Goal: Task Accomplishment & Management: Manage account settings

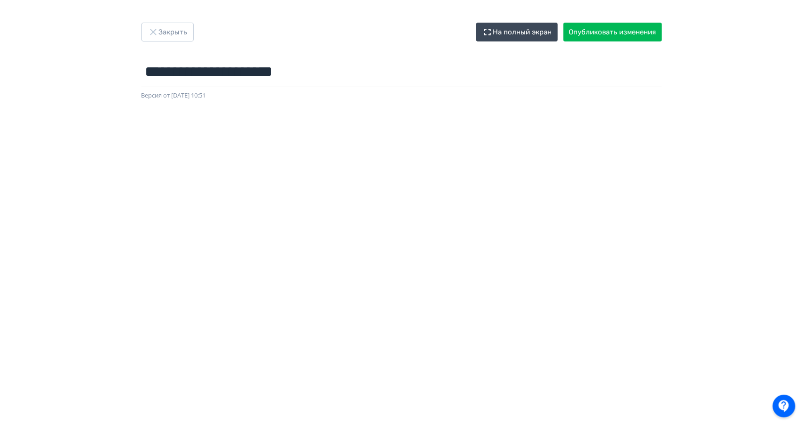
click at [171, 5] on div "**********" at bounding box center [401, 212] width 803 height 425
click at [166, 35] on button "Закрыть" at bounding box center [167, 32] width 52 height 19
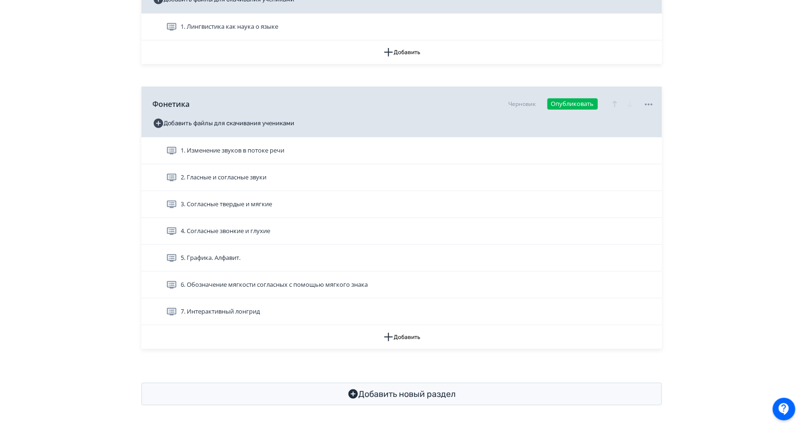
scroll to position [249, 0]
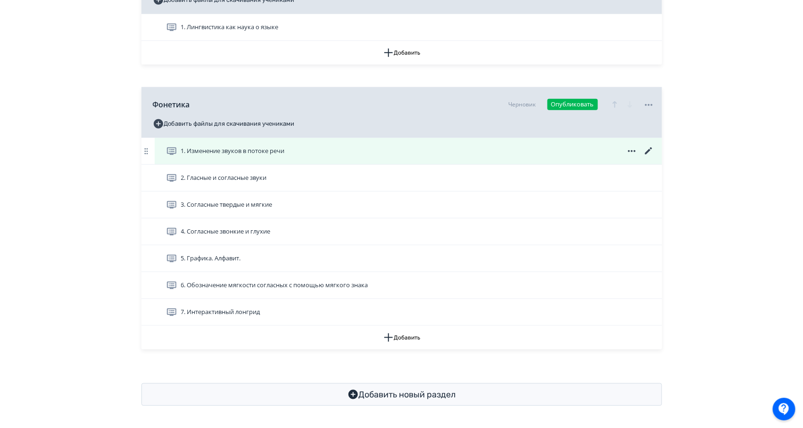
click at [656, 150] on div "1. Изменение звуков в потоке речи" at bounding box center [408, 151] width 507 height 26
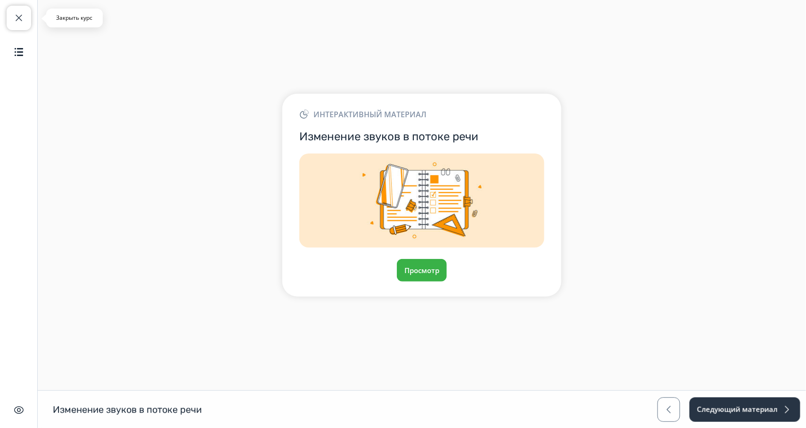
click at [22, 12] on button "Закрыть курс" at bounding box center [19, 18] width 25 height 25
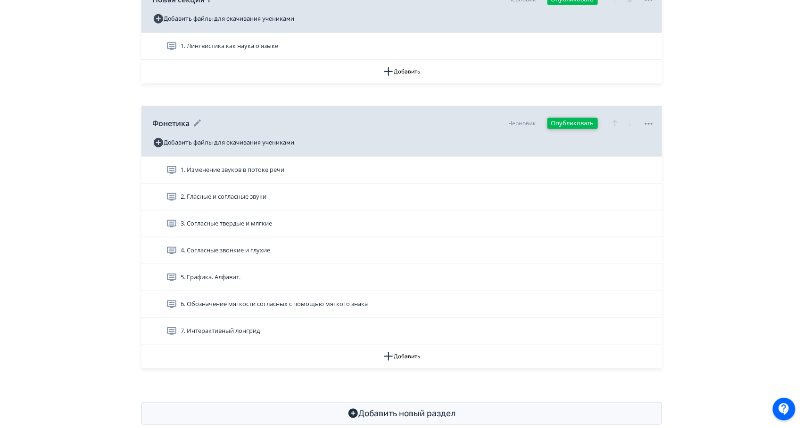
scroll to position [231, 0]
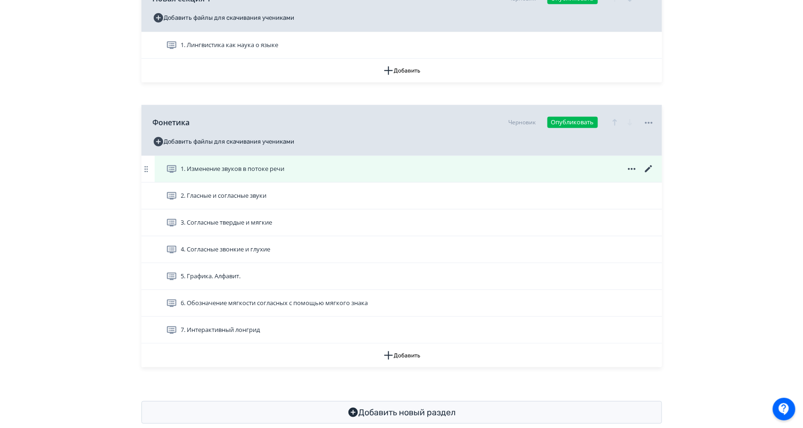
click at [652, 165] on icon at bounding box center [648, 169] width 11 height 11
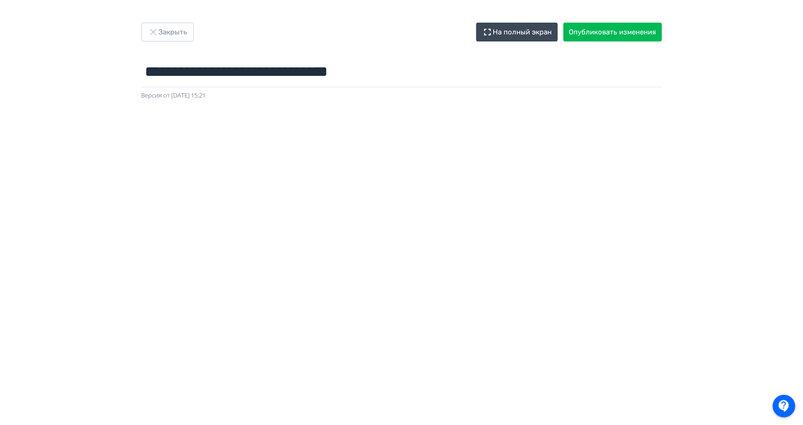
click at [152, 30] on icon "button" at bounding box center [153, 31] width 11 height 11
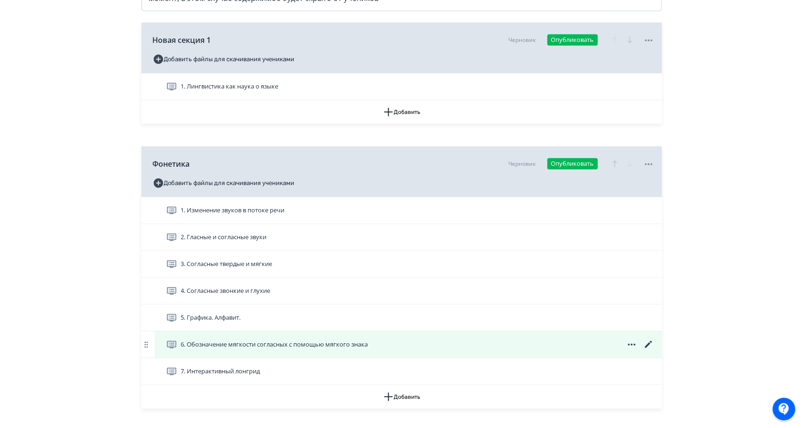
scroll to position [199, 0]
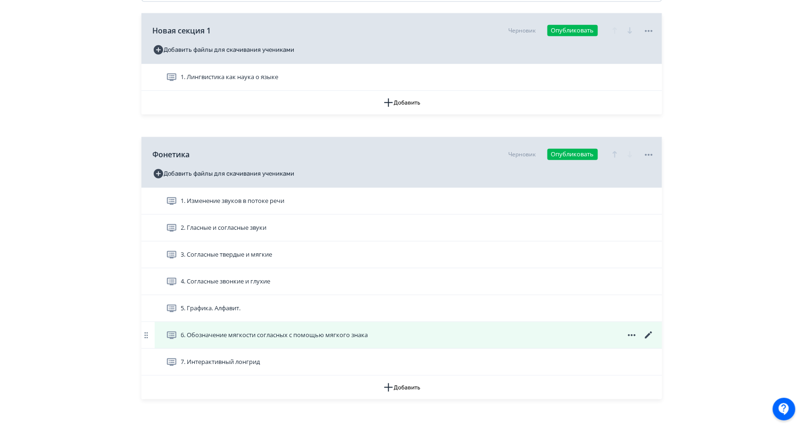
click at [646, 339] on icon at bounding box center [648, 335] width 11 height 11
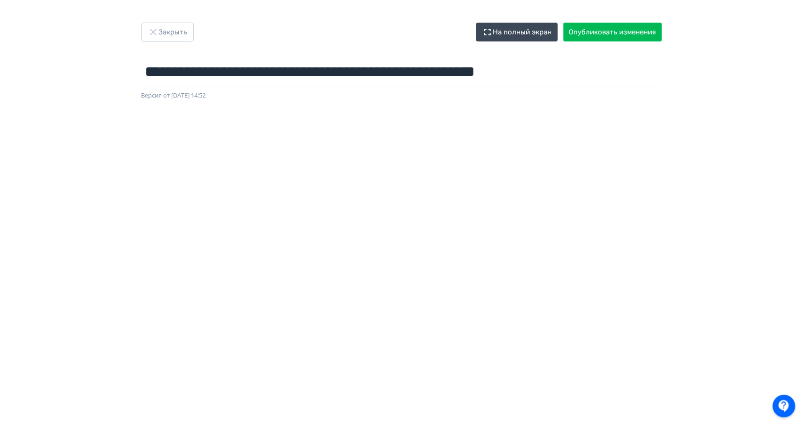
click at [156, 25] on button "Закрыть" at bounding box center [167, 32] width 52 height 19
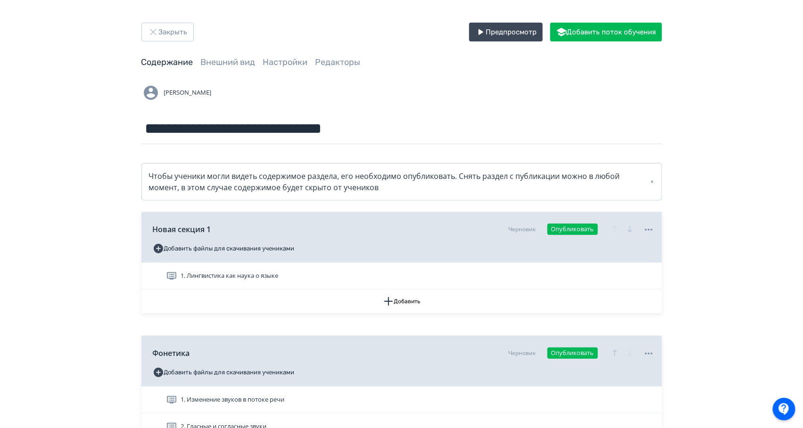
click at [156, 33] on icon "button" at bounding box center [153, 31] width 11 height 11
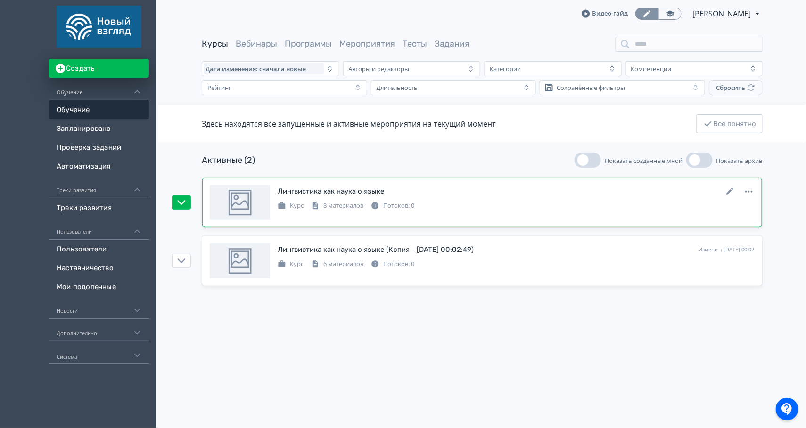
click at [379, 188] on div "Лингвистика как наука о языке" at bounding box center [331, 191] width 107 height 11
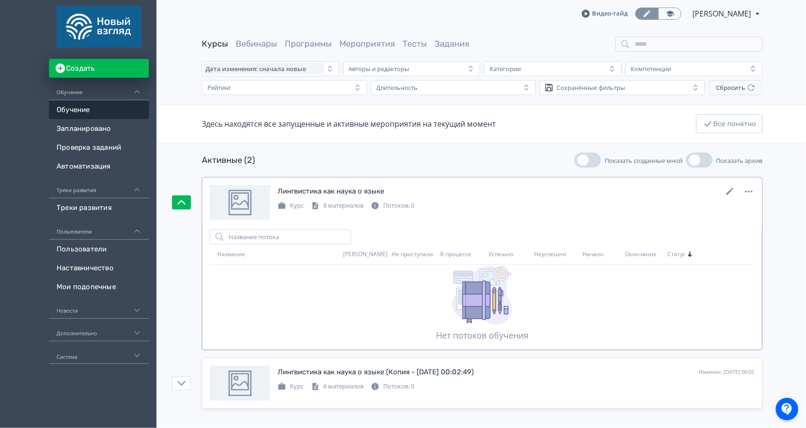
click at [348, 193] on div "Лингвистика как наука о языке" at bounding box center [331, 191] width 107 height 11
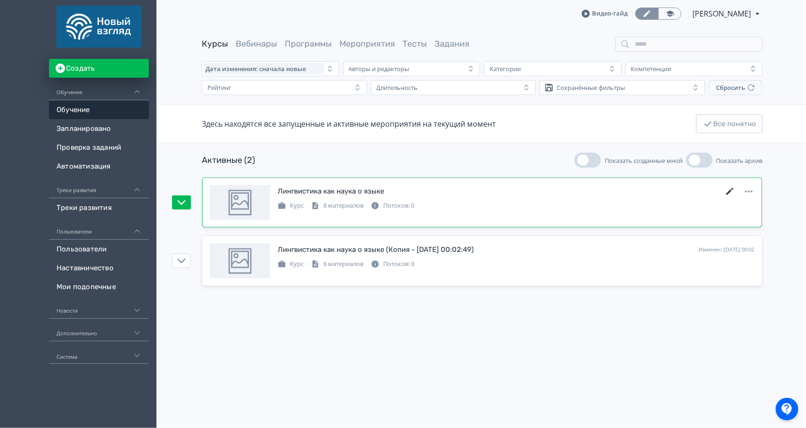
click at [733, 190] on icon at bounding box center [730, 191] width 11 height 11
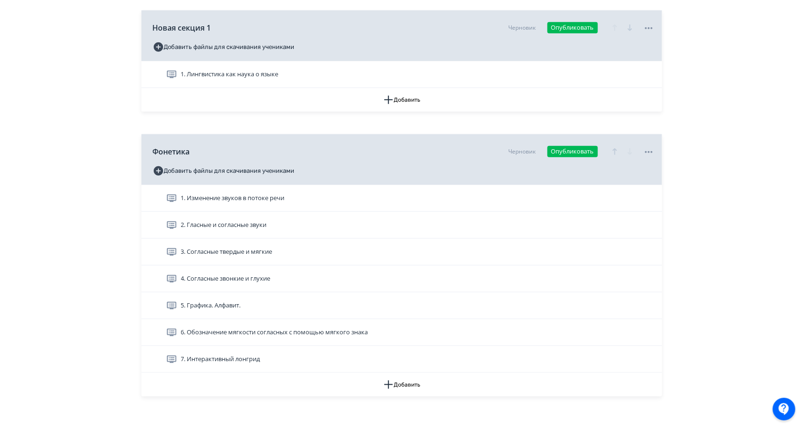
scroll to position [206, 0]
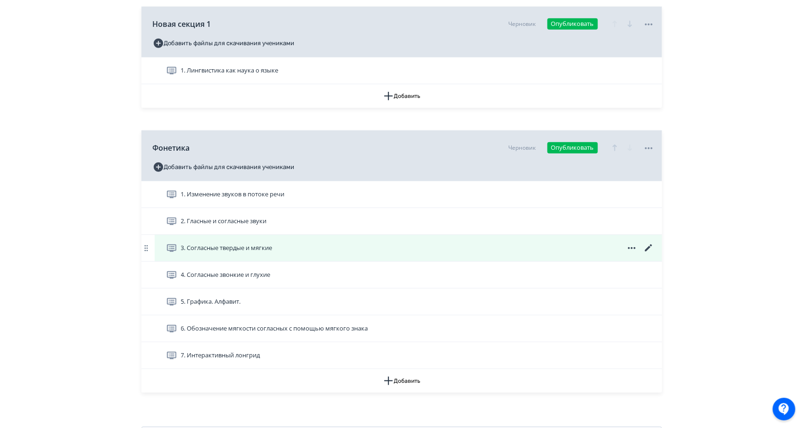
click at [649, 249] on icon at bounding box center [648, 248] width 11 height 11
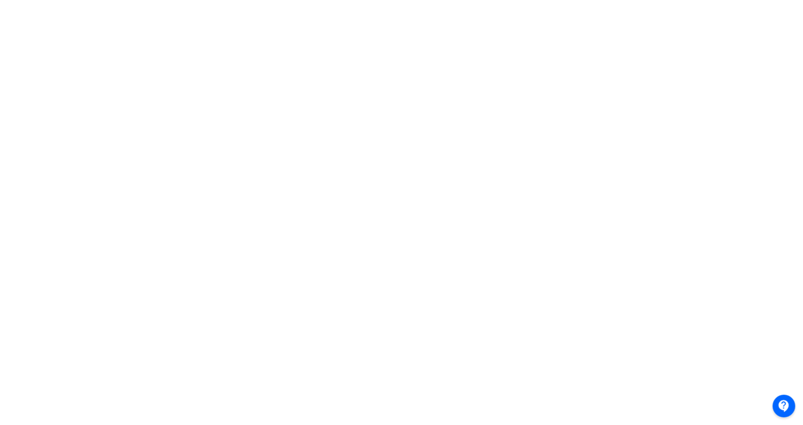
scroll to position [117, 0]
